Goal: Information Seeking & Learning: Learn about a topic

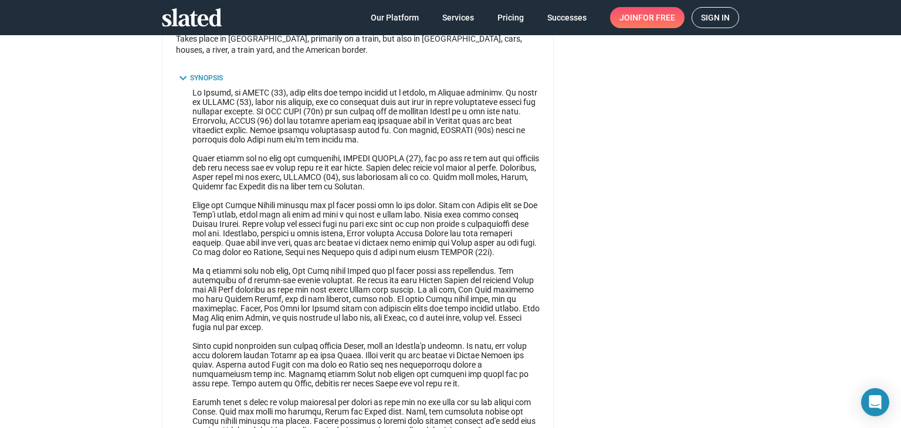
scroll to position [939, 0]
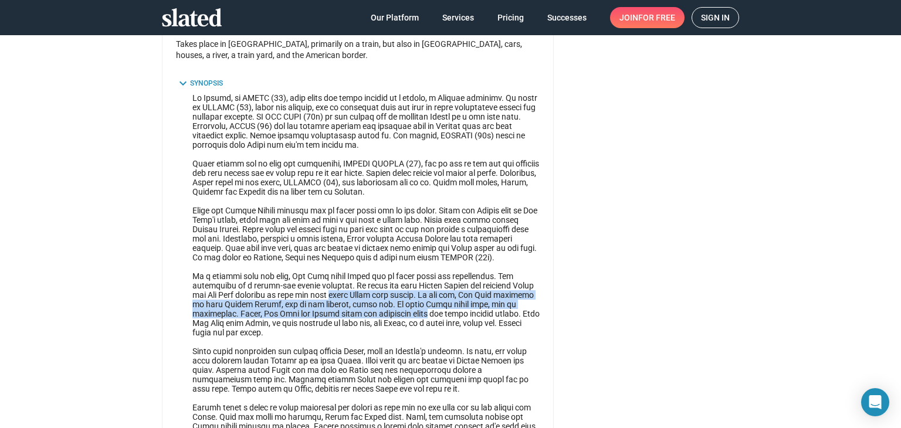
drag, startPoint x: 419, startPoint y: 305, endPoint x: 356, endPoint y: 280, distance: 68.2
click at [356, 280] on mat-tree-node at bounding box center [358, 313] width 364 height 441
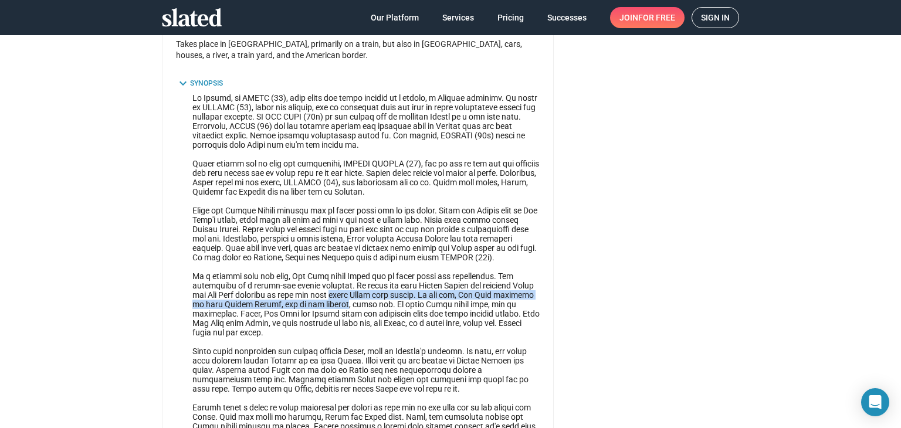
drag, startPoint x: 356, startPoint y: 280, endPoint x: 348, endPoint y: 296, distance: 18.1
click at [348, 296] on mat-tree-node at bounding box center [358, 313] width 364 height 441
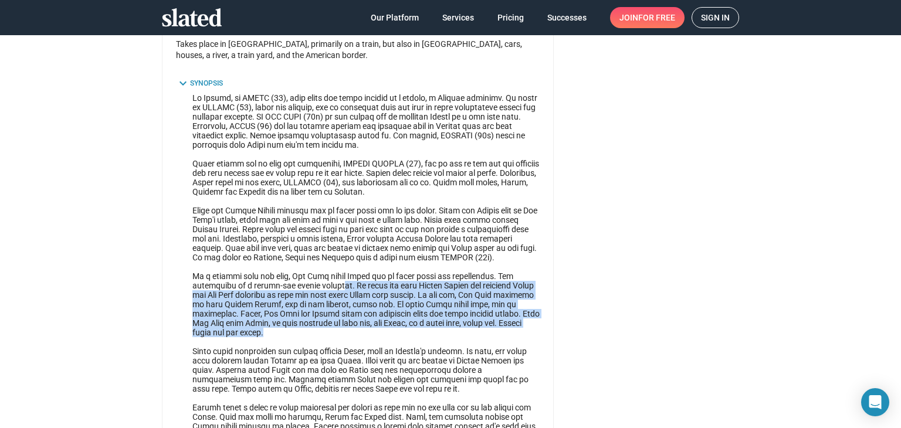
drag, startPoint x: 339, startPoint y: 322, endPoint x: 343, endPoint y: 268, distance: 54.7
click at [343, 268] on mat-tree-node at bounding box center [358, 313] width 364 height 441
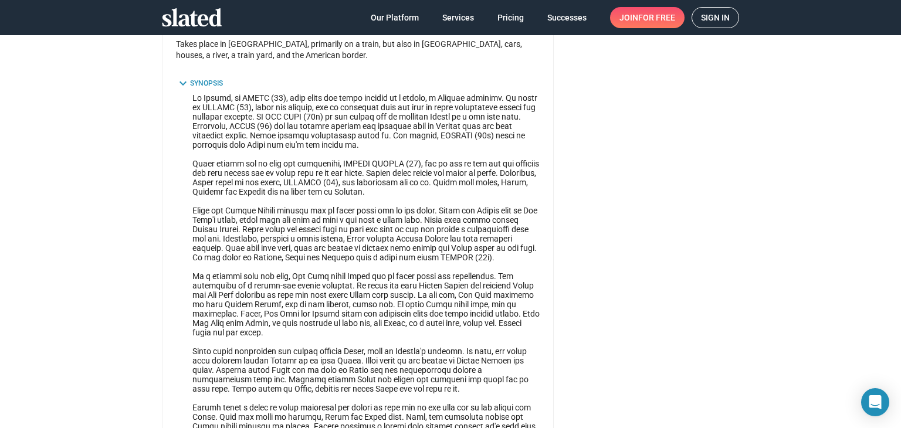
click at [353, 293] on mat-tree-node at bounding box center [358, 313] width 364 height 441
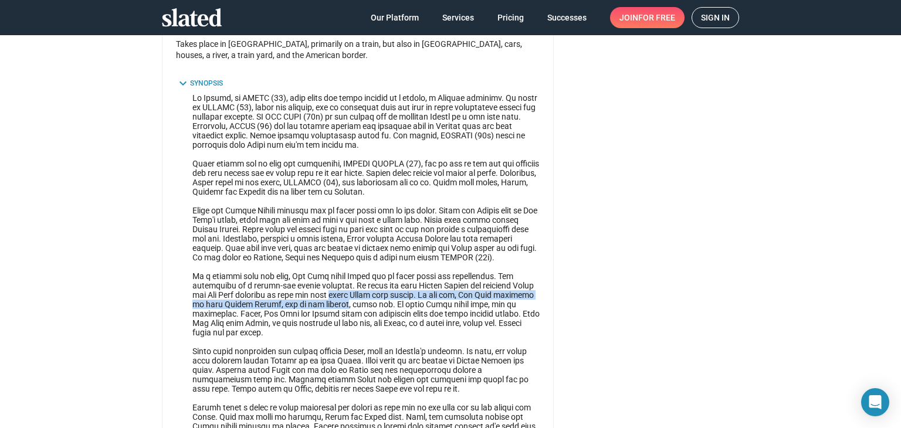
drag, startPoint x: 353, startPoint y: 293, endPoint x: 360, endPoint y: 285, distance: 10.4
click at [360, 285] on mat-tree-node at bounding box center [358, 313] width 364 height 441
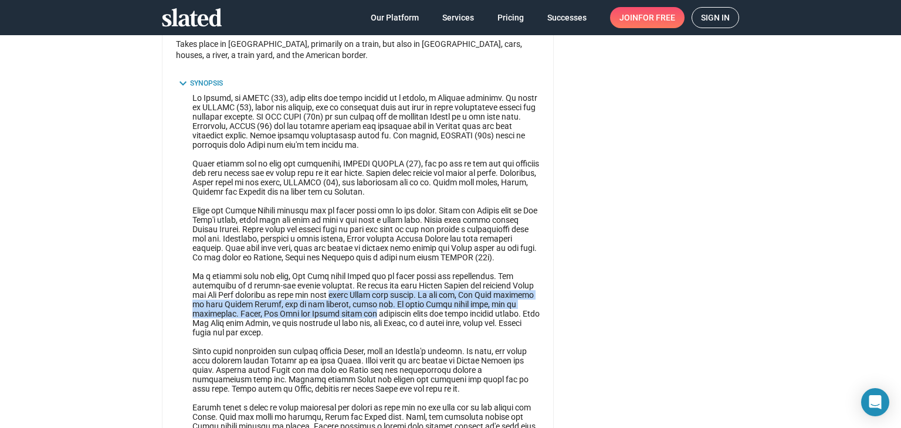
drag, startPoint x: 360, startPoint y: 285, endPoint x: 356, endPoint y: 299, distance: 14.7
click at [356, 299] on mat-tree-node at bounding box center [358, 313] width 364 height 441
drag, startPoint x: 356, startPoint y: 299, endPoint x: 364, endPoint y: 278, distance: 22.7
click at [364, 278] on mat-tree-node at bounding box center [358, 313] width 364 height 441
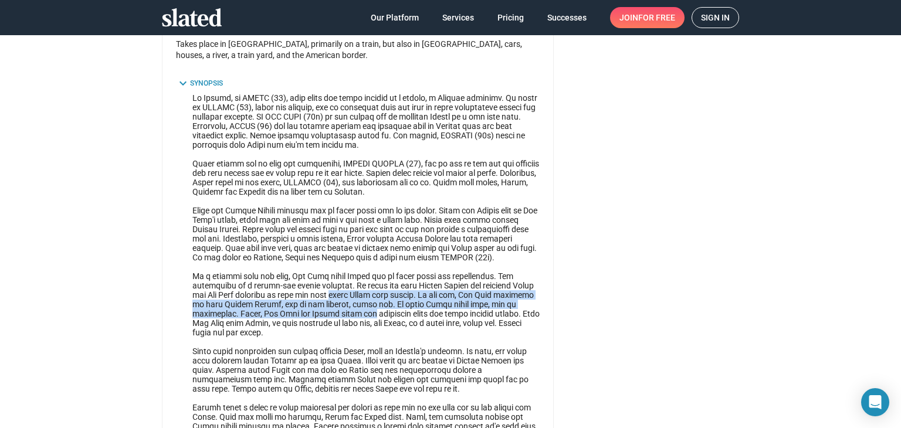
click at [364, 278] on mat-tree-node at bounding box center [358, 313] width 364 height 441
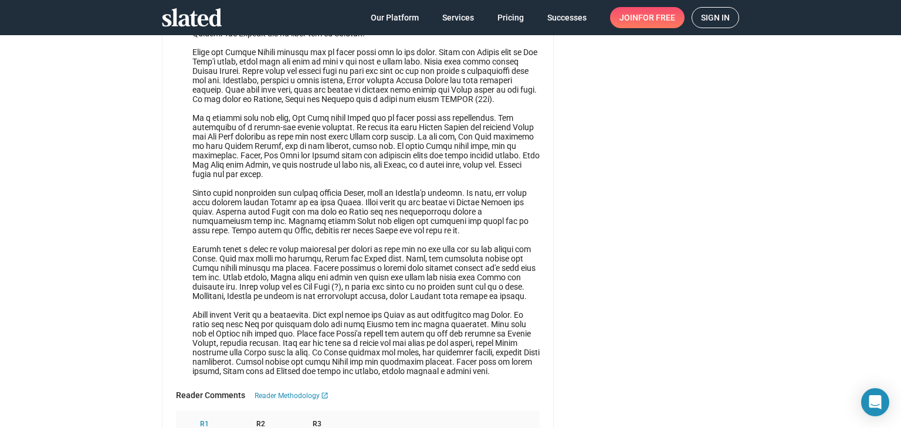
scroll to position [1115, 0]
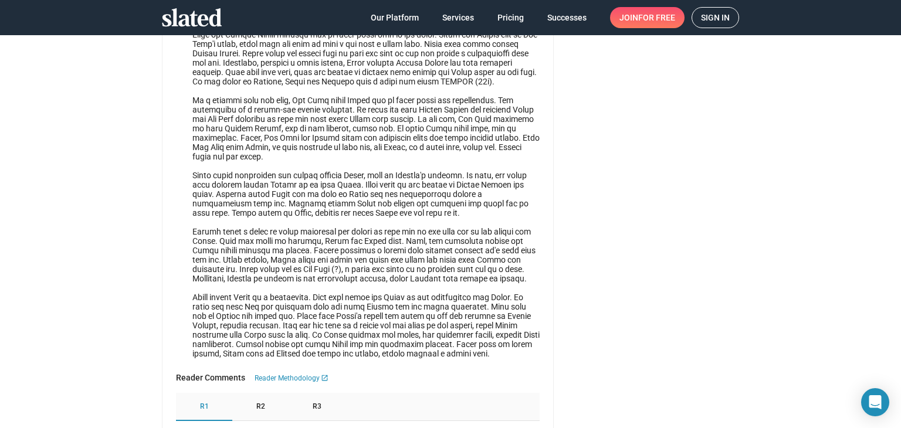
click at [367, 258] on mat-tree-node at bounding box center [358, 137] width 364 height 441
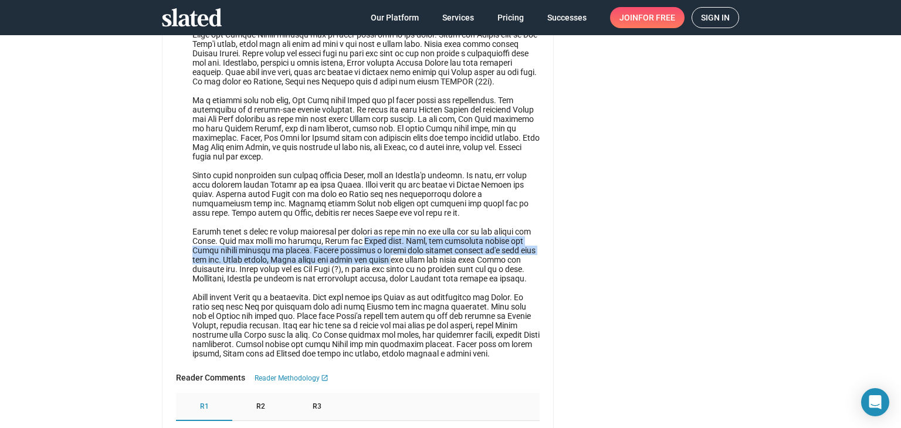
drag, startPoint x: 367, startPoint y: 258, endPoint x: 359, endPoint y: 233, distance: 26.5
click at [359, 233] on mat-tree-node at bounding box center [358, 137] width 364 height 441
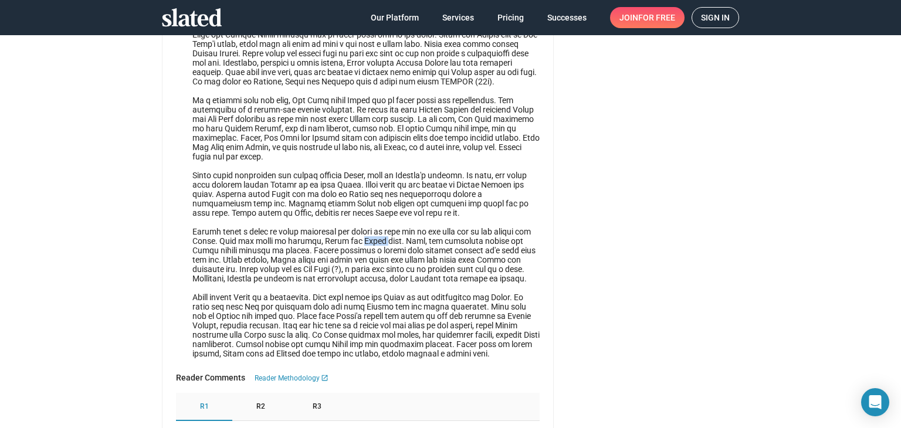
click at [359, 233] on mat-tree-node at bounding box center [358, 137] width 364 height 441
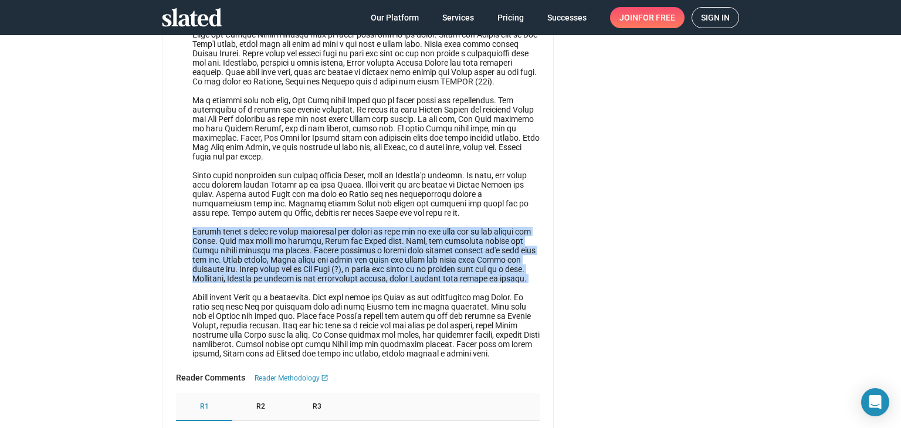
drag, startPoint x: 359, startPoint y: 233, endPoint x: 359, endPoint y: 252, distance: 19.4
click at [359, 252] on mat-tree-node at bounding box center [358, 137] width 364 height 441
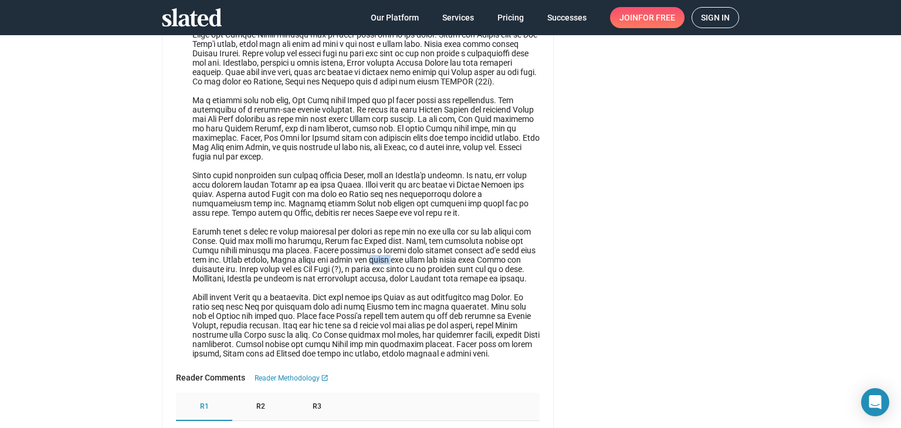
click at [359, 252] on mat-tree-node at bounding box center [358, 137] width 364 height 441
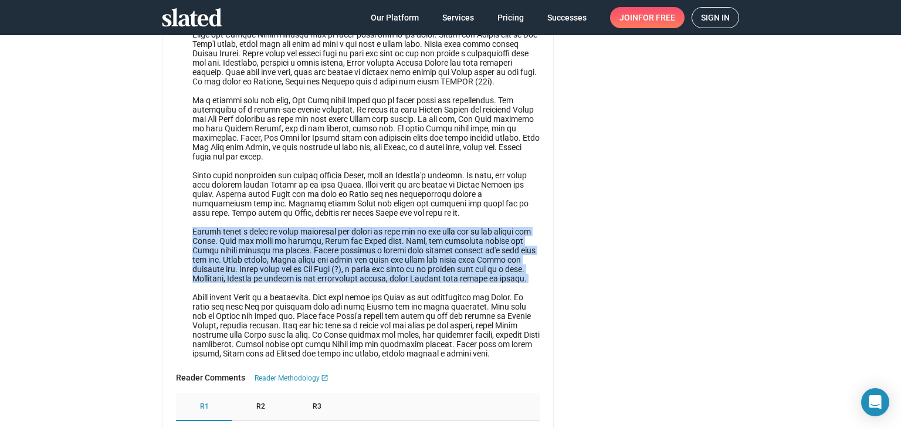
click at [359, 252] on mat-tree-node at bounding box center [358, 137] width 364 height 441
click at [350, 250] on mat-tree-node at bounding box center [358, 137] width 364 height 441
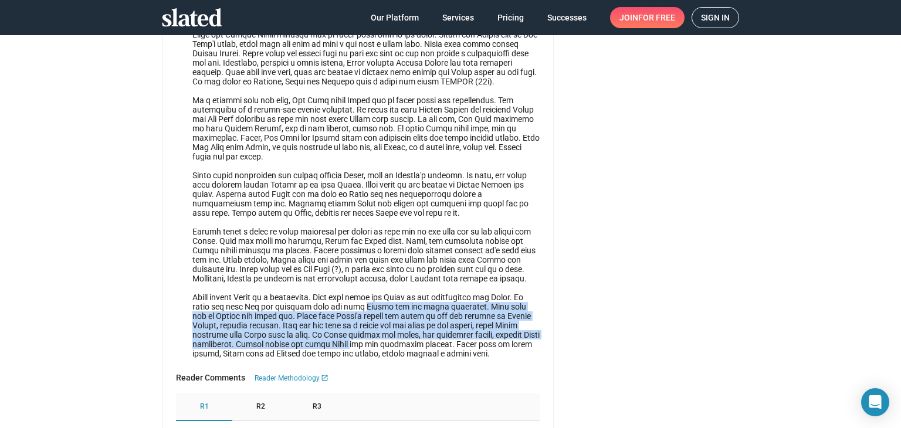
drag, startPoint x: 339, startPoint y: 346, endPoint x: 353, endPoint y: 307, distance: 41.2
click at [353, 307] on mat-tree-node at bounding box center [358, 137] width 364 height 441
drag, startPoint x: 353, startPoint y: 307, endPoint x: 354, endPoint y: 339, distance: 31.7
click at [354, 339] on mat-tree-node at bounding box center [358, 137] width 364 height 441
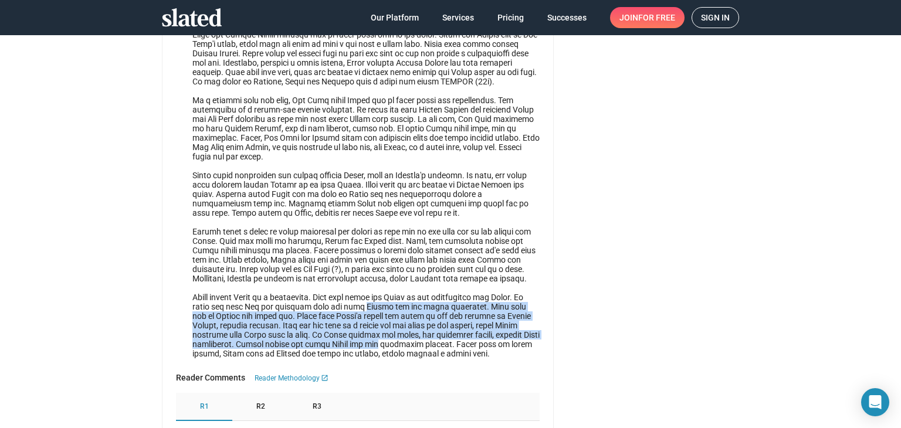
click at [354, 339] on mat-tree-node at bounding box center [358, 137] width 364 height 441
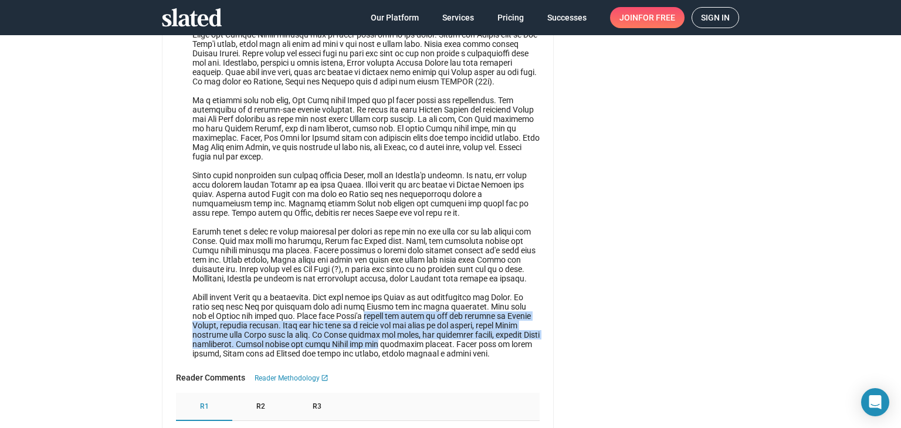
drag, startPoint x: 354, startPoint y: 339, endPoint x: 361, endPoint y: 314, distance: 25.1
click at [361, 314] on mat-tree-node at bounding box center [358, 137] width 364 height 441
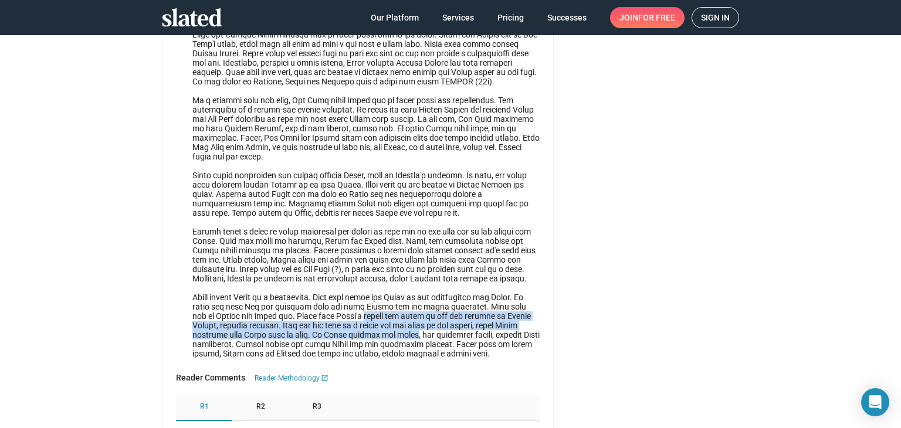
drag, startPoint x: 361, startPoint y: 314, endPoint x: 363, endPoint y: 334, distance: 20.0
click at [363, 334] on mat-tree-node at bounding box center [358, 137] width 364 height 441
drag, startPoint x: 363, startPoint y: 334, endPoint x: 364, endPoint y: 315, distance: 19.4
click at [364, 315] on mat-tree-node at bounding box center [358, 137] width 364 height 441
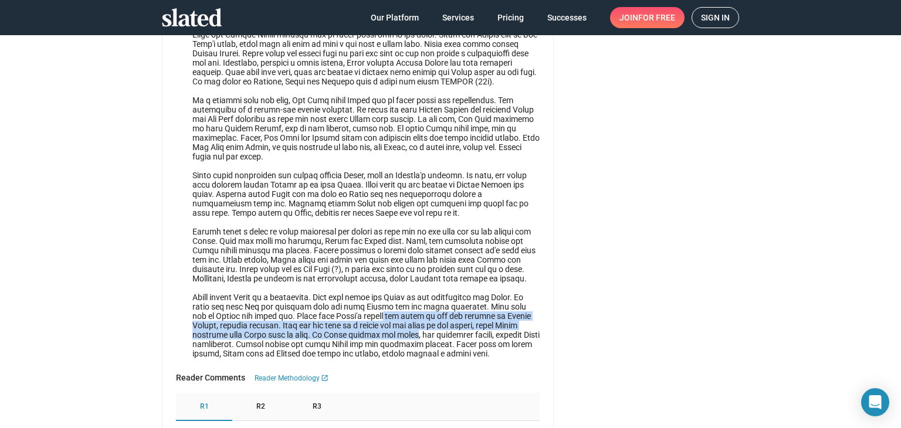
click at [372, 315] on mat-tree-node at bounding box center [358, 137] width 364 height 441
drag, startPoint x: 372, startPoint y: 315, endPoint x: 362, endPoint y: 330, distance: 17.7
click at [362, 330] on mat-tree-node at bounding box center [358, 137] width 364 height 441
drag, startPoint x: 362, startPoint y: 330, endPoint x: 371, endPoint y: 316, distance: 16.9
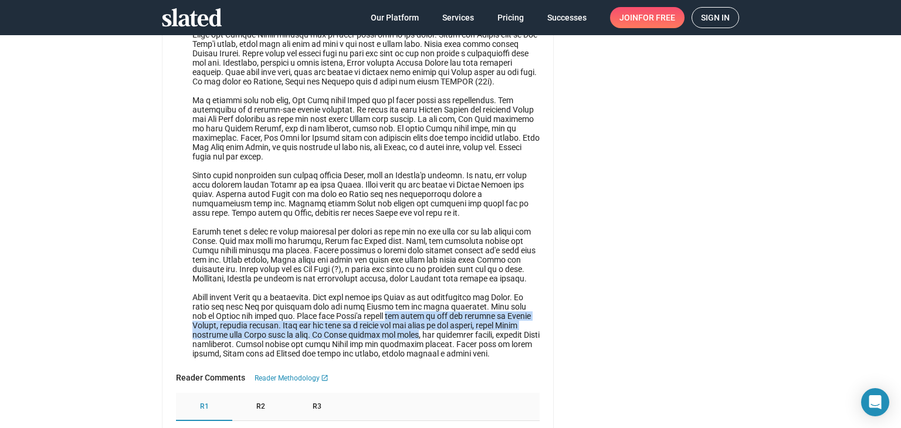
click at [371, 316] on mat-tree-node at bounding box center [358, 137] width 364 height 441
